Goal: Task Accomplishment & Management: Complete application form

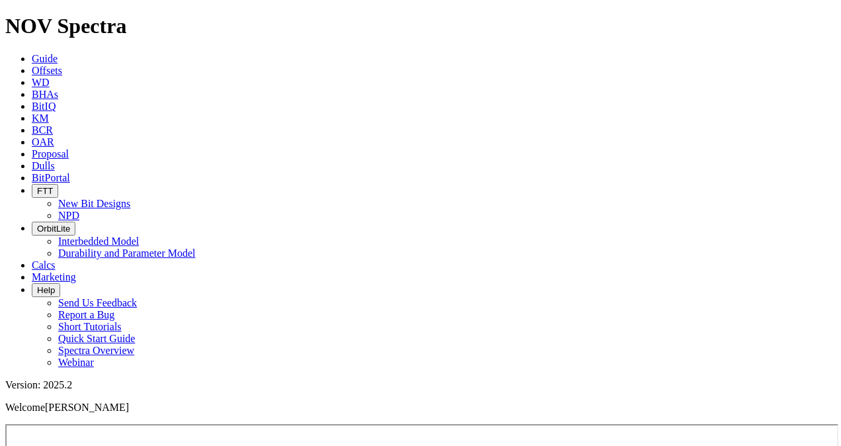
click at [69, 148] on link "Proposal" at bounding box center [50, 153] width 37 height 11
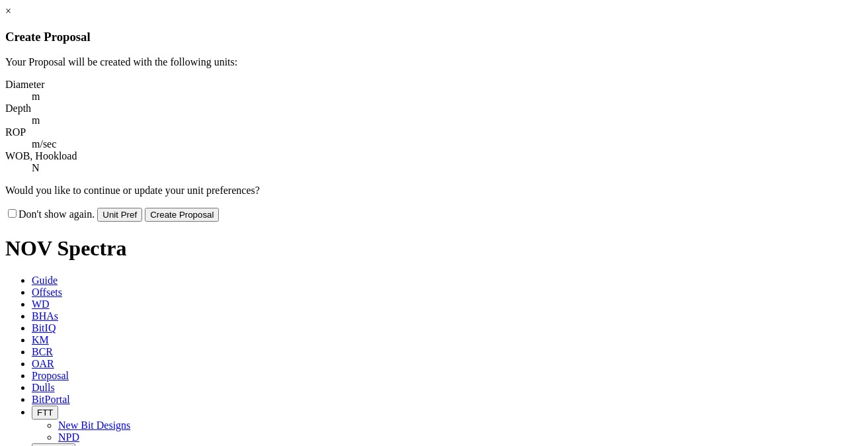
click at [142, 208] on button "Unit Pref" at bounding box center [119, 215] width 45 height 14
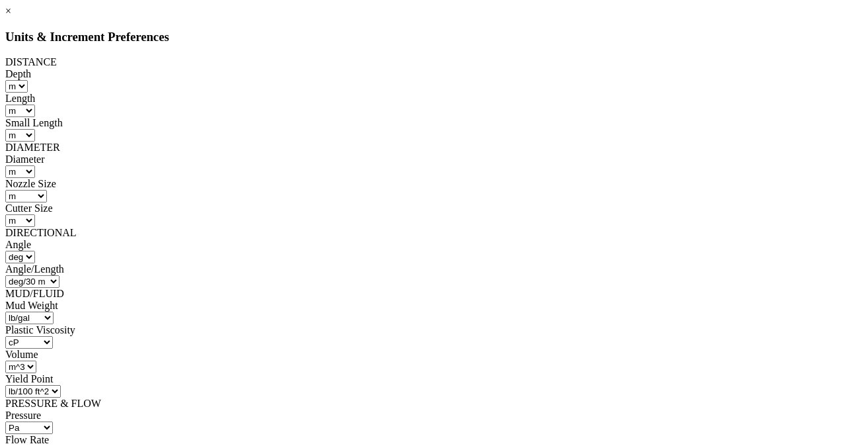
click at [35, 165] on select "in mm m" at bounding box center [20, 171] width 30 height 13
select select "object:236"
click at [35, 165] on select "in mm m" at bounding box center [20, 171] width 30 height 13
click at [47, 190] on select "1/32 in mm m" at bounding box center [26, 196] width 42 height 13
select select "object:241"
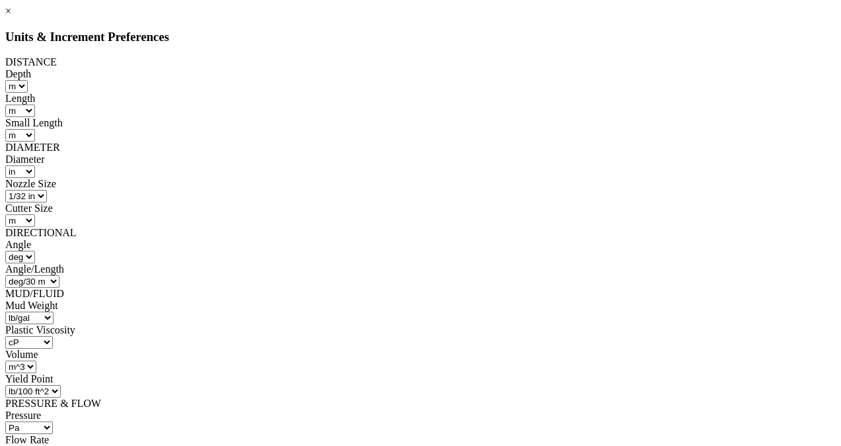
click at [47, 190] on select "1/32 in mm m" at bounding box center [26, 196] width 42 height 13
click at [35, 214] on select "mm m" at bounding box center [20, 220] width 30 height 13
select select "object:246"
click at [35, 214] on select "mm m" at bounding box center [20, 220] width 30 height 13
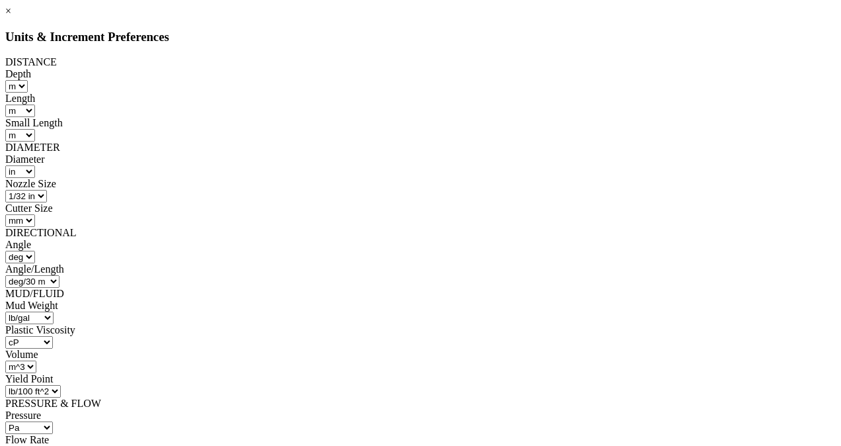
click at [53, 421] on select "Pa psi atm kPa MPa bar kg/cm^2 N/mm^2 kpsi" at bounding box center [29, 427] width 48 height 13
select select "object:302"
click at [53, 421] on select "Pa psi atm kPa MPa bar kg/cm^2 N/mm^2 kpsi" at bounding box center [29, 427] width 48 height 13
click at [53, 445] on select "liter/min gal/min m^3/min bbl/min bbl/hr m^3/sec" at bounding box center [29, 452] width 48 height 13
select select "object:313"
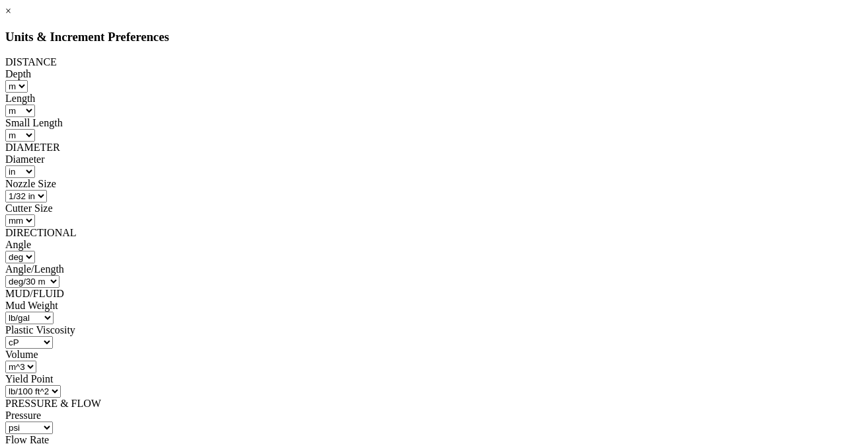
click at [53, 445] on select "liter/min gal/min m^3/min bbl/min bbl/hr m^3/sec" at bounding box center [29, 452] width 48 height 13
select select "object:328"
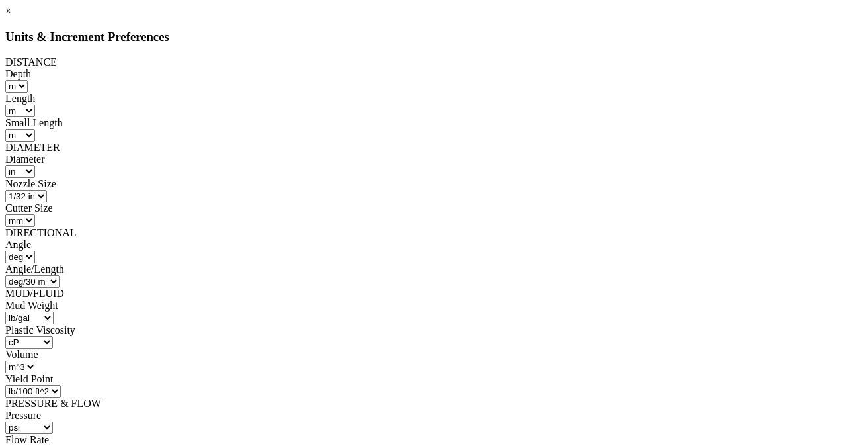
select select "object:320"
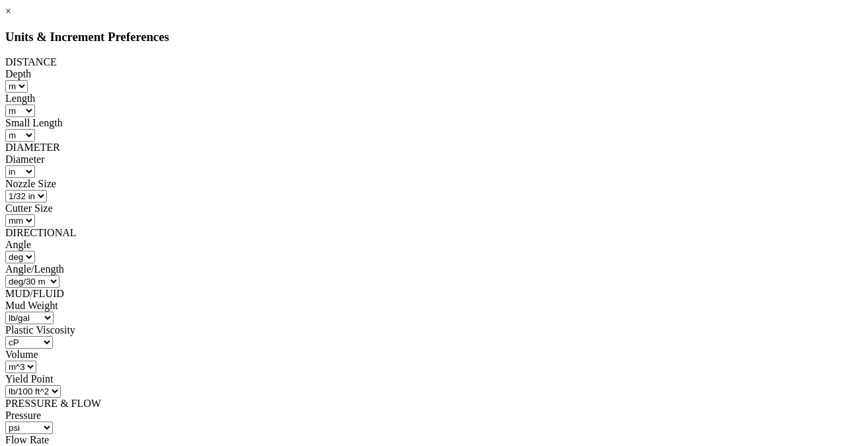
select select "object:341"
select select "object:350"
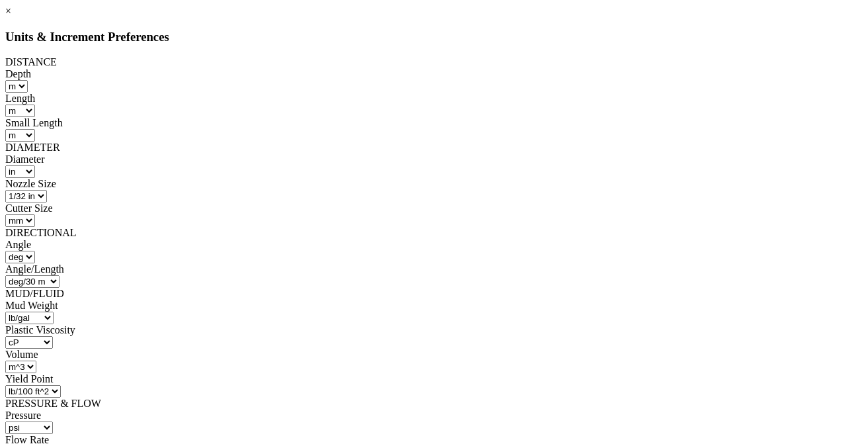
select select "object:383"
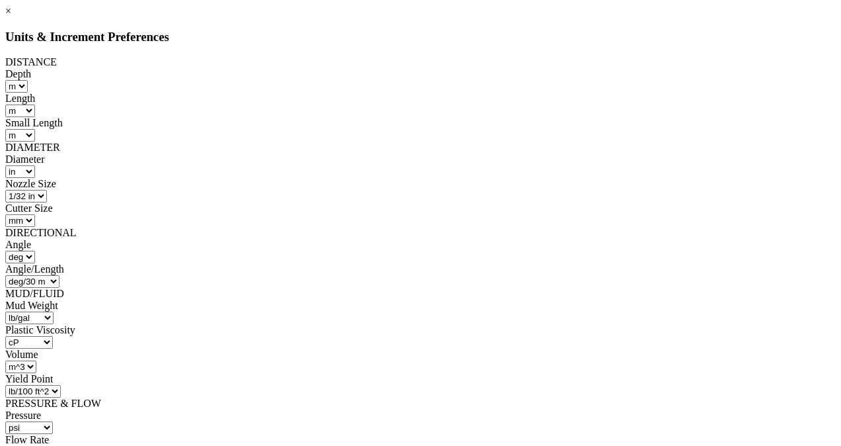
select select "object:395"
select select "object:387"
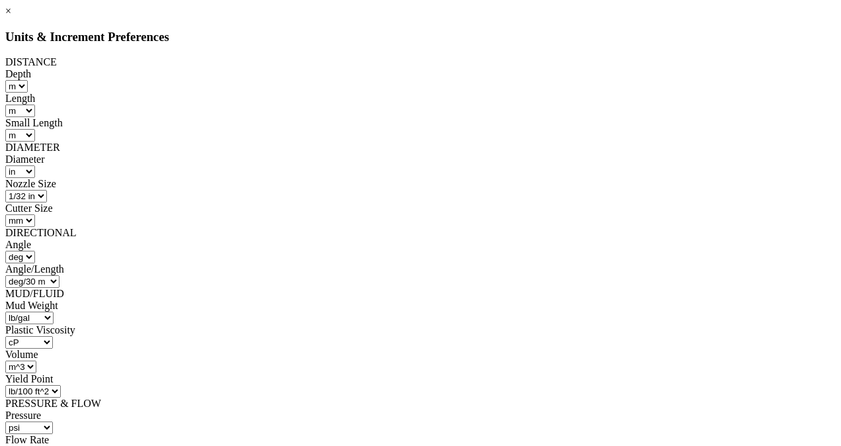
select select "object:423"
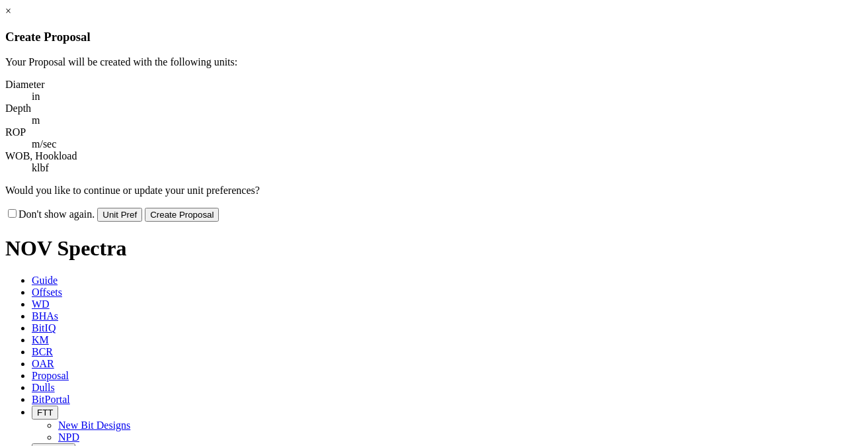
click at [219, 208] on button "Create Proposal" at bounding box center [182, 215] width 74 height 14
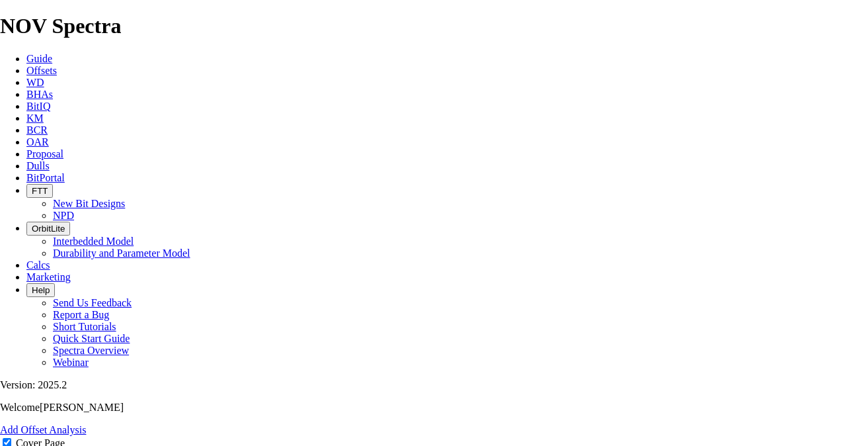
scroll to position [463, 0]
type input "Pad 20#"
type input "Chevron"
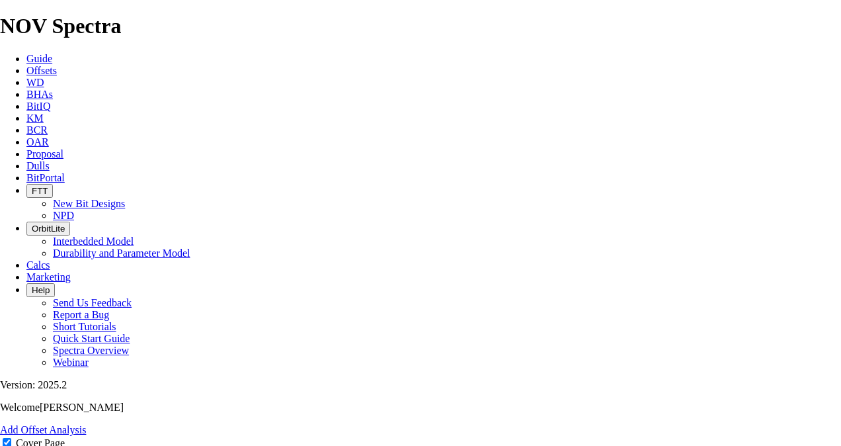
type input "H&P-447"
select select "location"
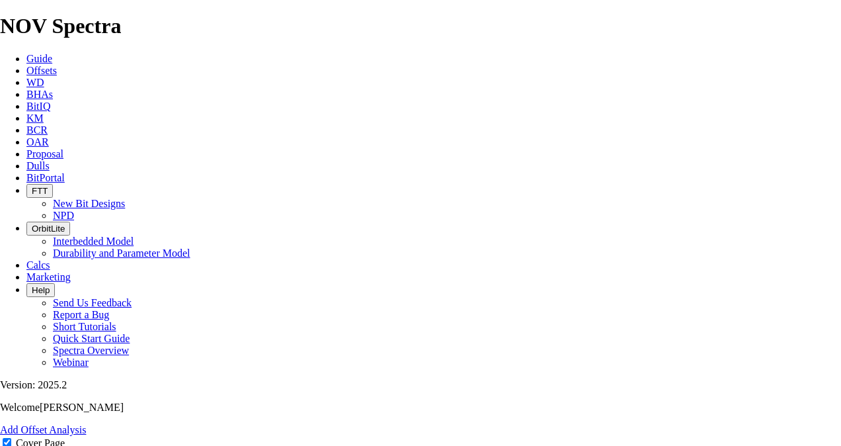
type input "El Trapial Field"
select select "country"
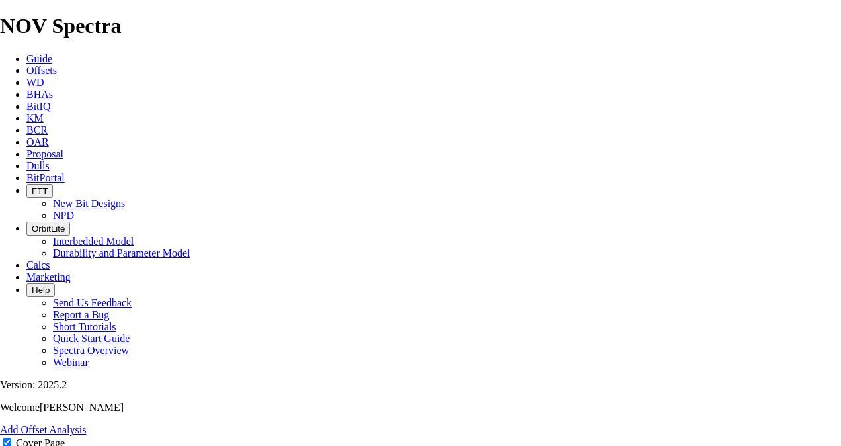
type input "Argentina"
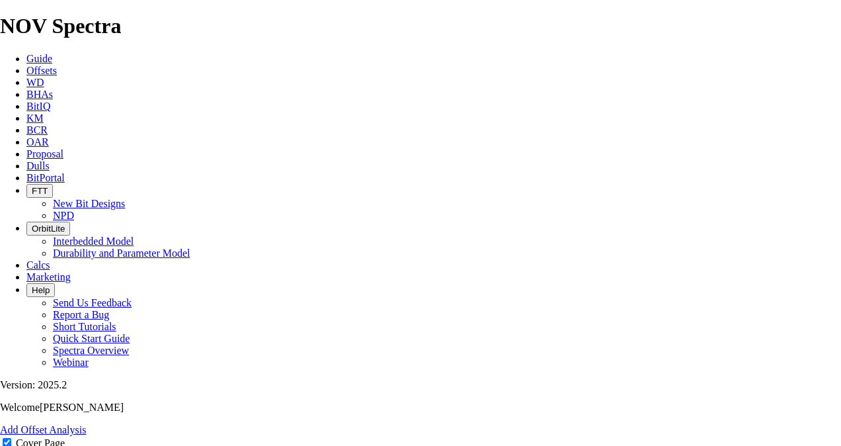
type input "1"
type input "17"
type input "17.5"
type input "TK69"
type input "1000"
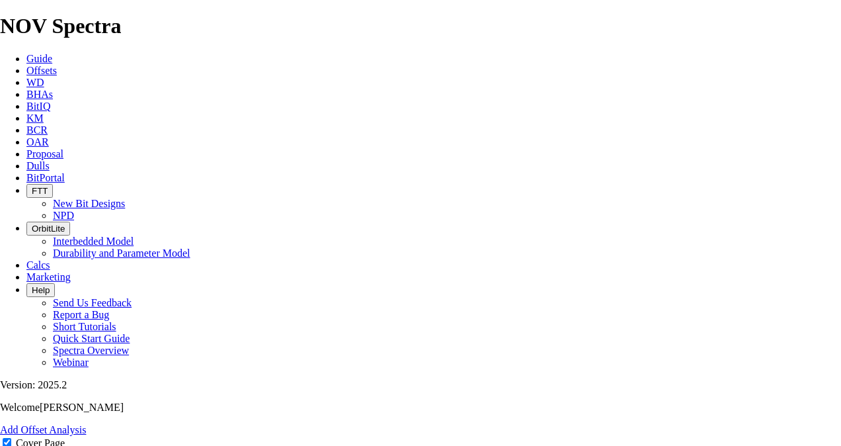
type input "1000"
type input "19"
type input "52.63"
type input "15"
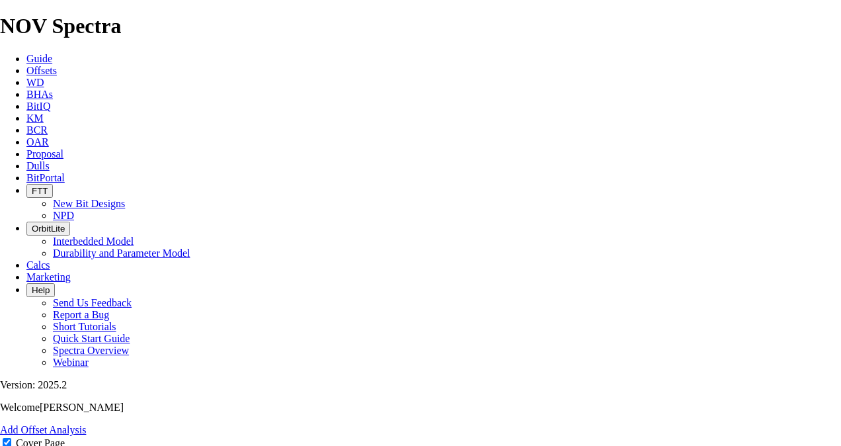
type input "32"
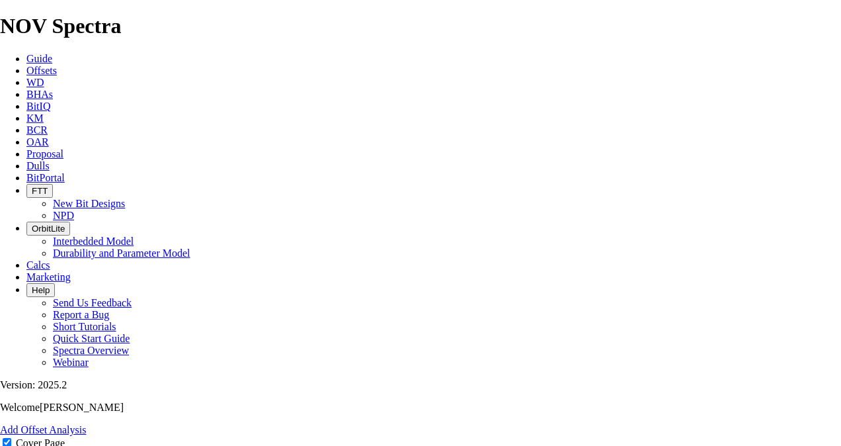
type input "2"
type input "12"
type input "12.25"
type input "TK76"
type input "2600"
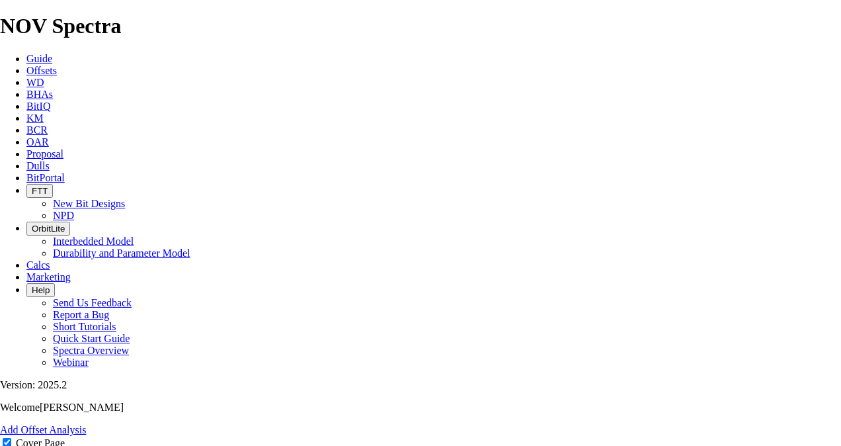
type input "1600"
type input "66"
type input "24.24"
type input "60"
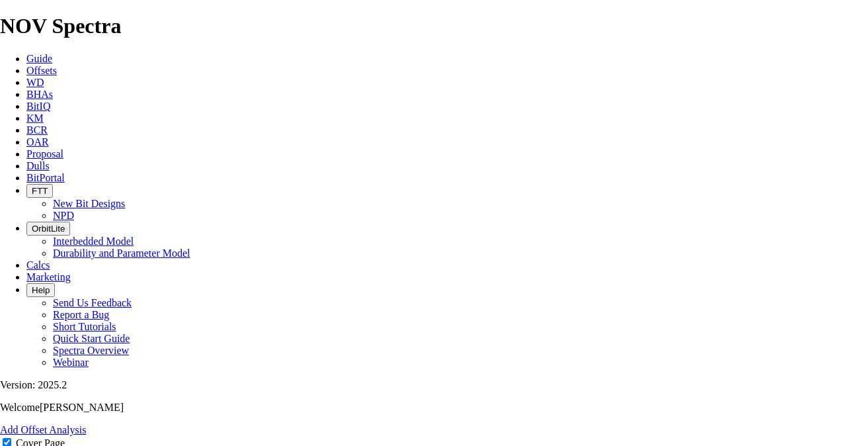
type input "120"
type input "140"
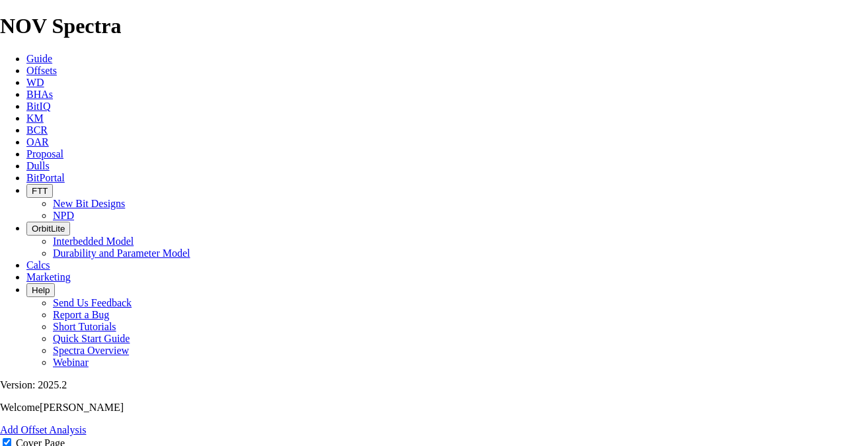
scroll to position [741, 0]
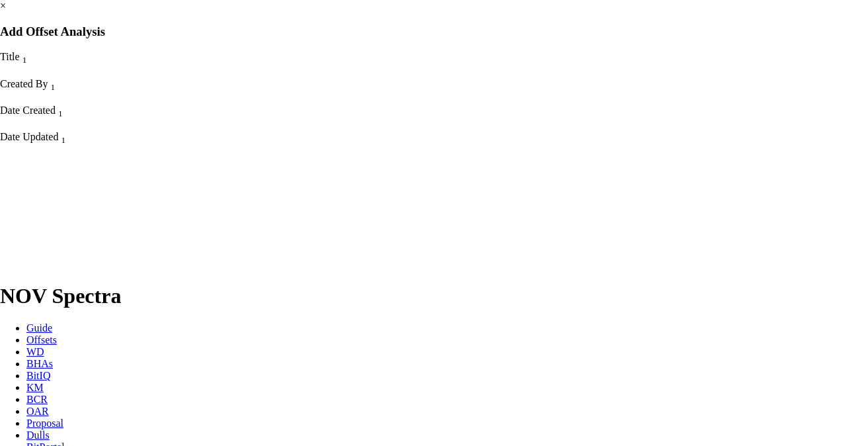
click at [6, 11] on link "×" at bounding box center [3, 5] width 6 height 11
